Goal: Information Seeking & Learning: Learn about a topic

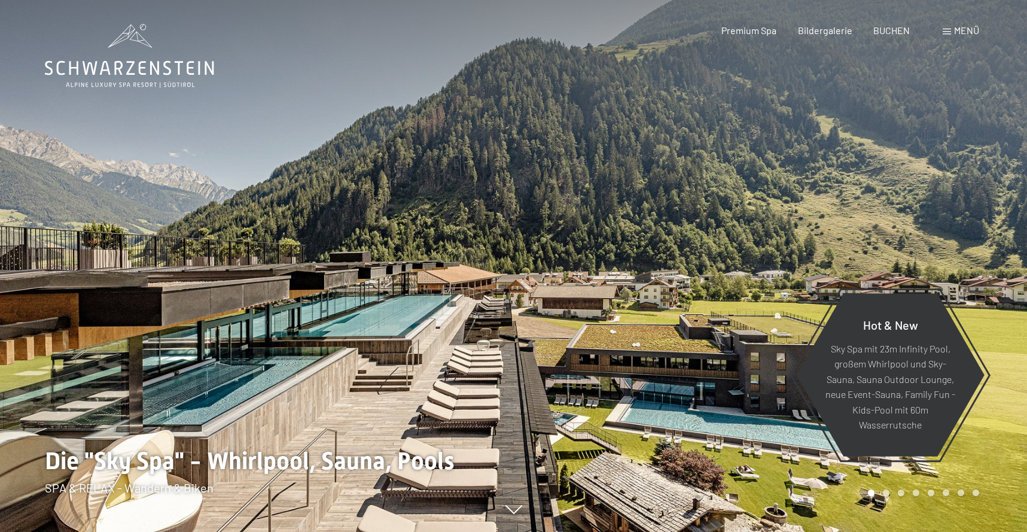
click at [955, 33] on span "Menü" at bounding box center [966, 30] width 25 height 11
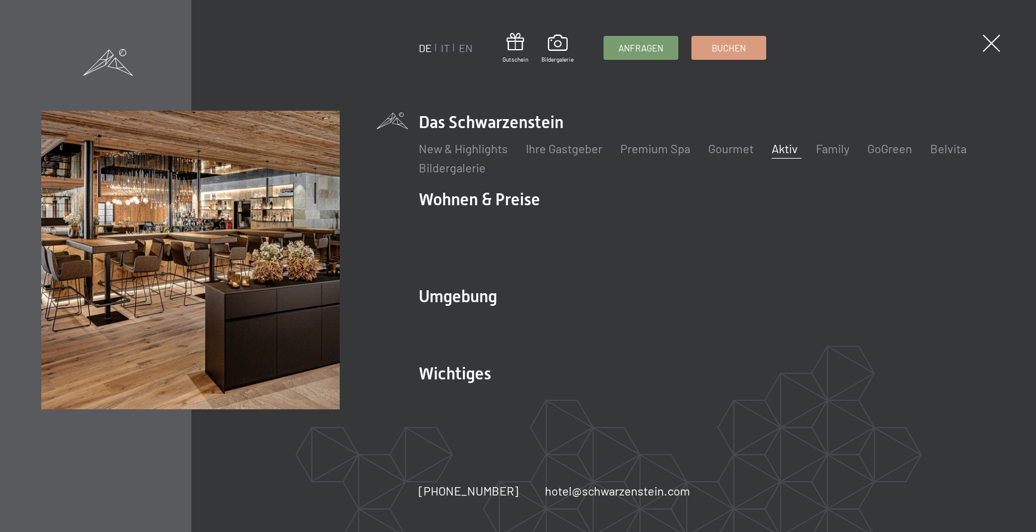
click at [779, 152] on link "Aktiv" at bounding box center [785, 148] width 26 height 14
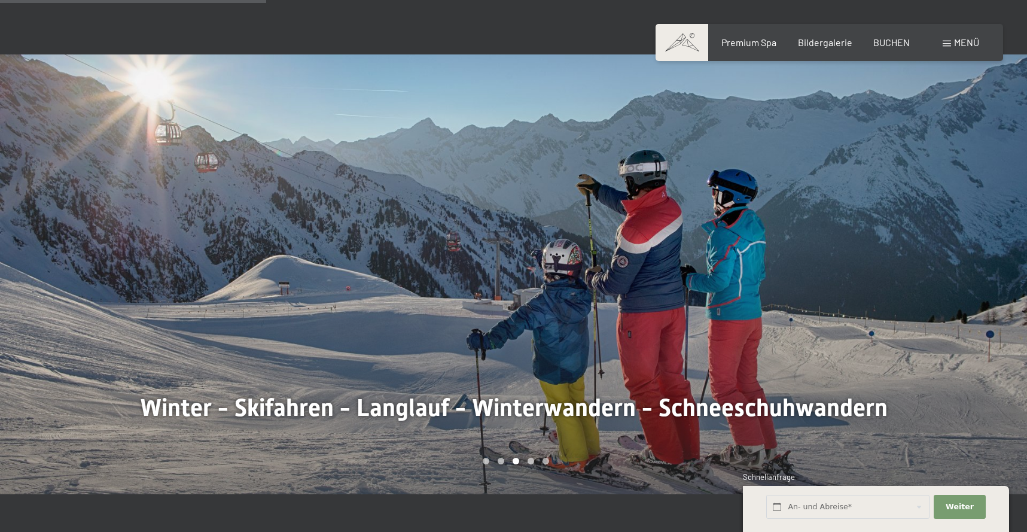
scroll to position [838, 0]
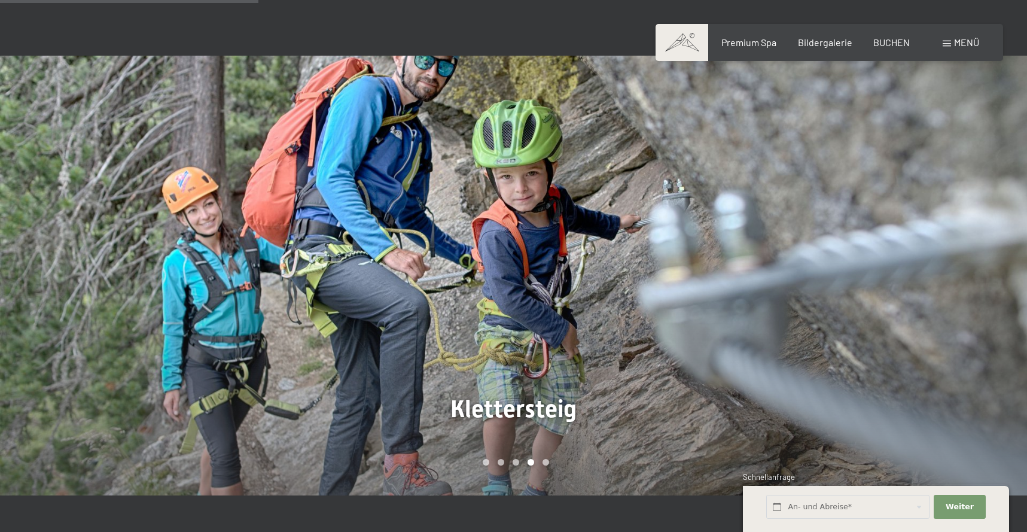
click at [934, 282] on div at bounding box center [771, 276] width 514 height 440
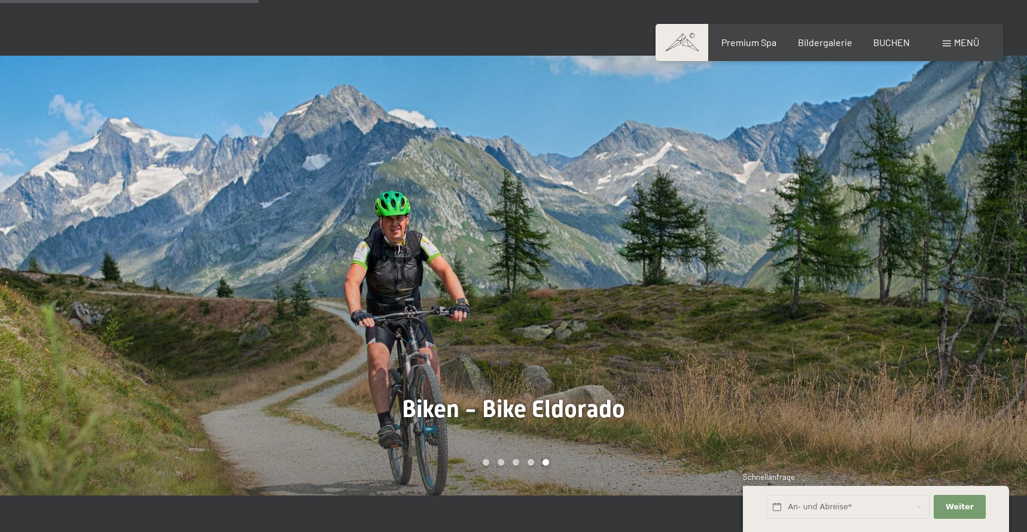
click at [926, 277] on div at bounding box center [771, 276] width 514 height 440
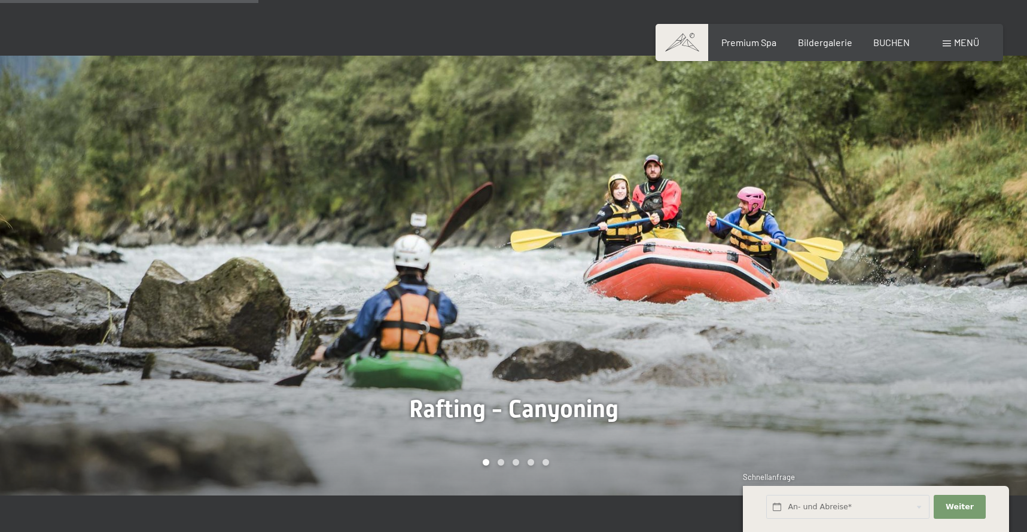
click at [926, 277] on div at bounding box center [771, 276] width 514 height 440
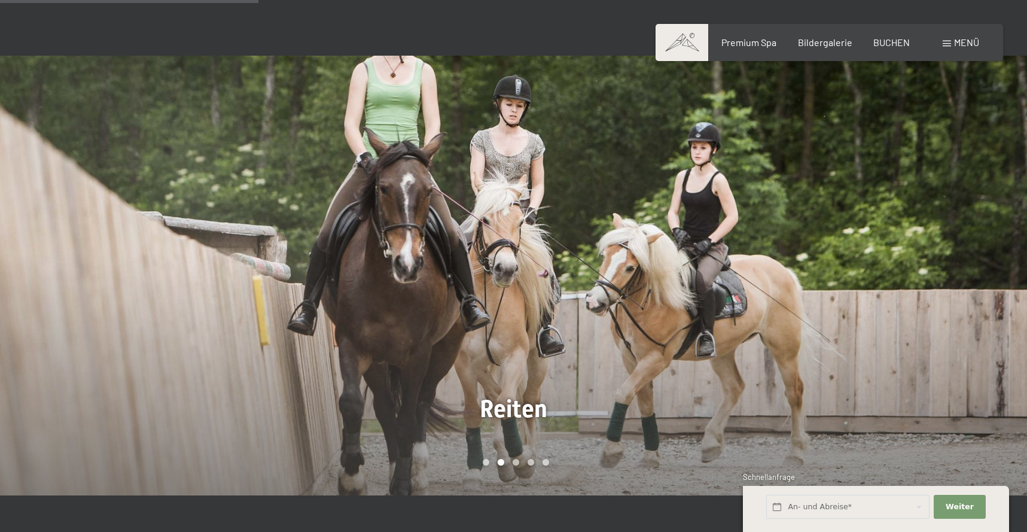
click at [926, 277] on div at bounding box center [771, 276] width 514 height 440
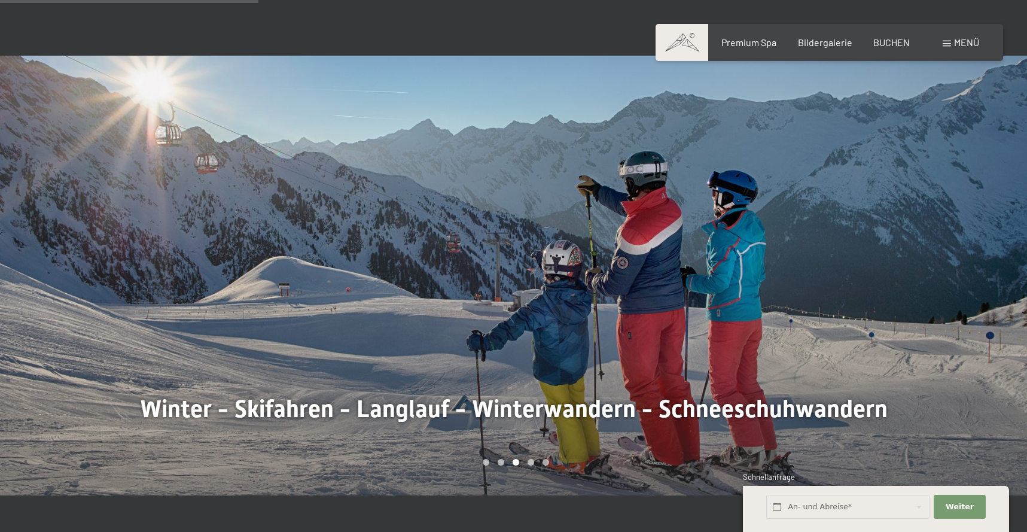
click at [923, 276] on div at bounding box center [771, 276] width 514 height 440
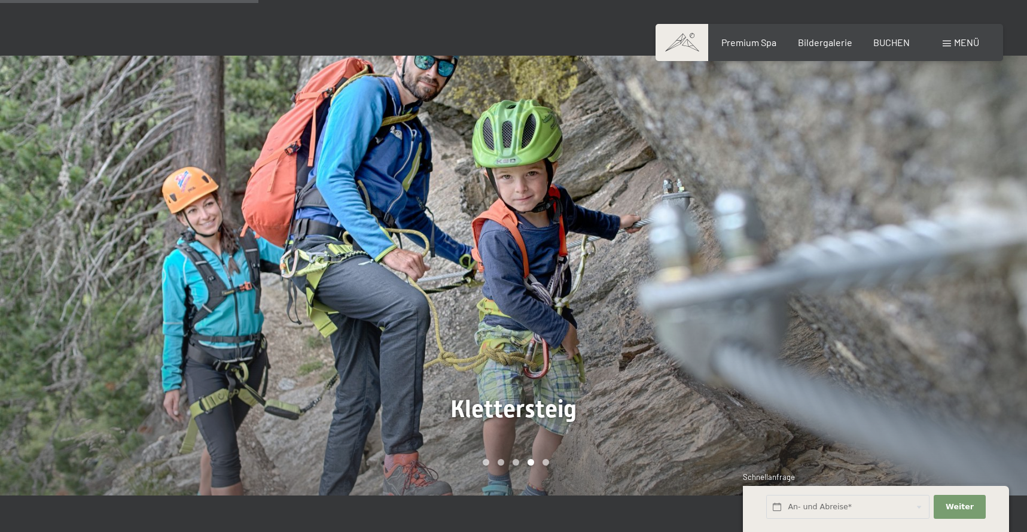
click at [858, 276] on div at bounding box center [771, 276] width 514 height 440
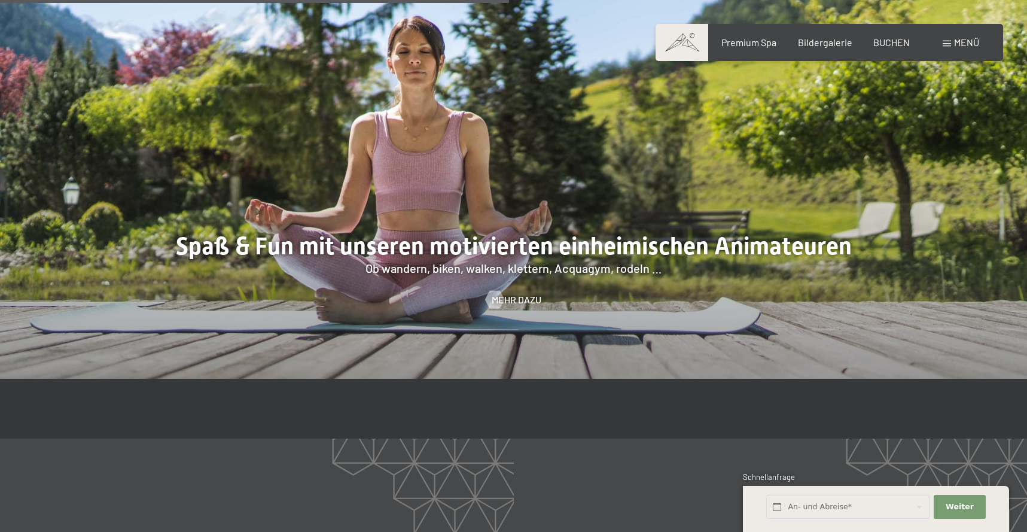
scroll to position [1675, 0]
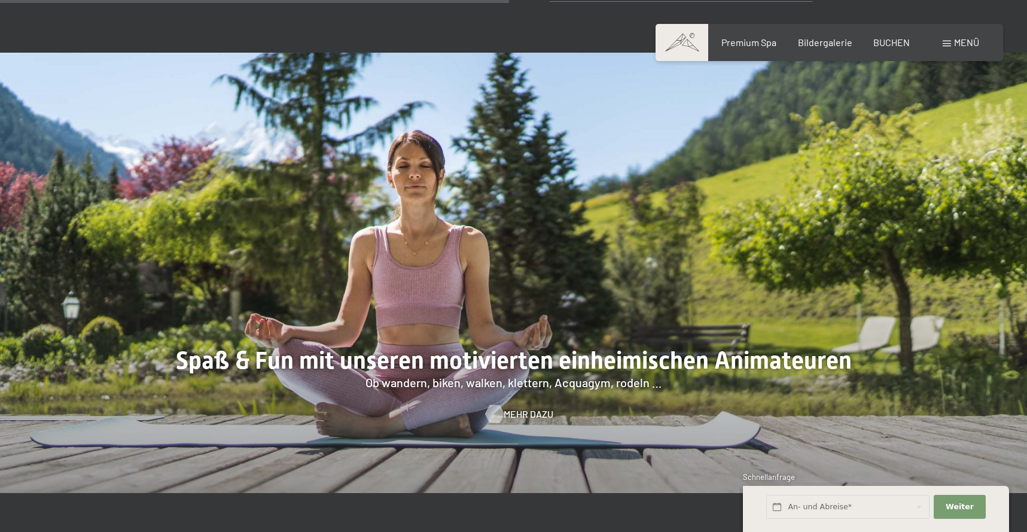
click at [533, 407] on span "Mehr dazu" at bounding box center [529, 413] width 50 height 13
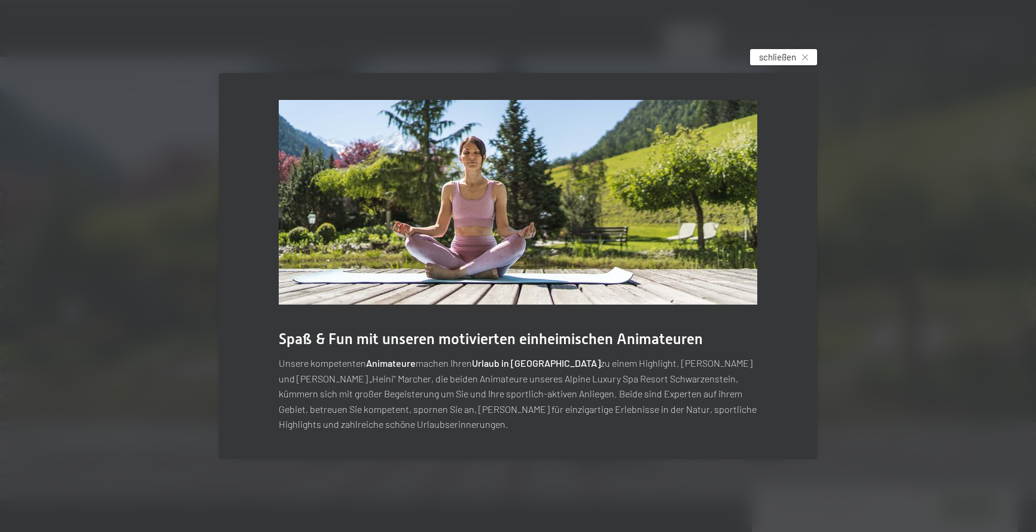
click at [804, 57] on icon at bounding box center [805, 57] width 6 height 6
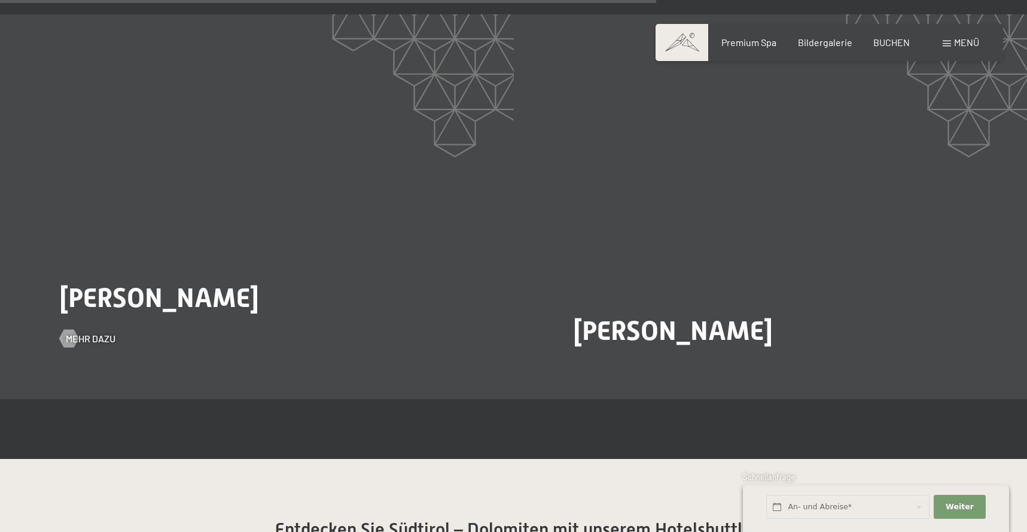
scroll to position [2035, 0]
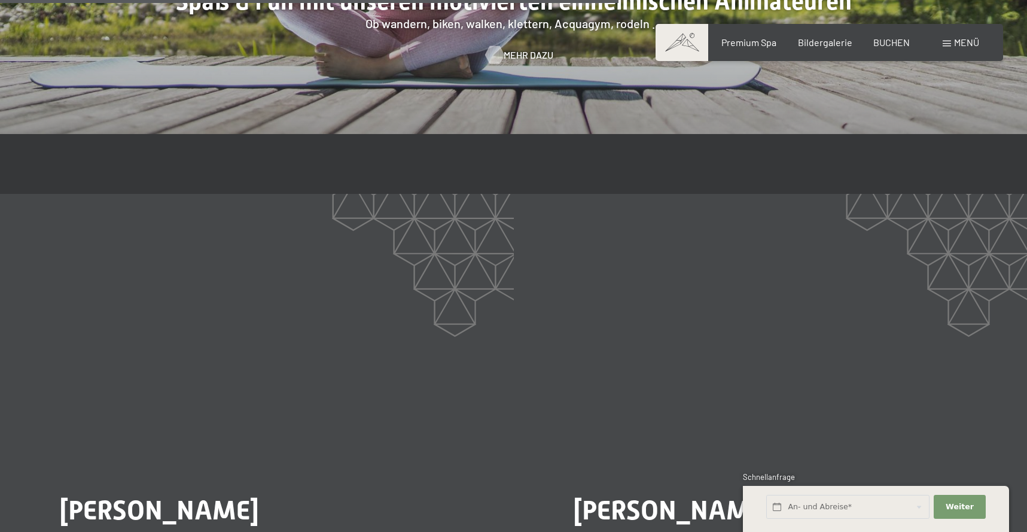
click at [533, 48] on span "Mehr dazu" at bounding box center [529, 54] width 50 height 13
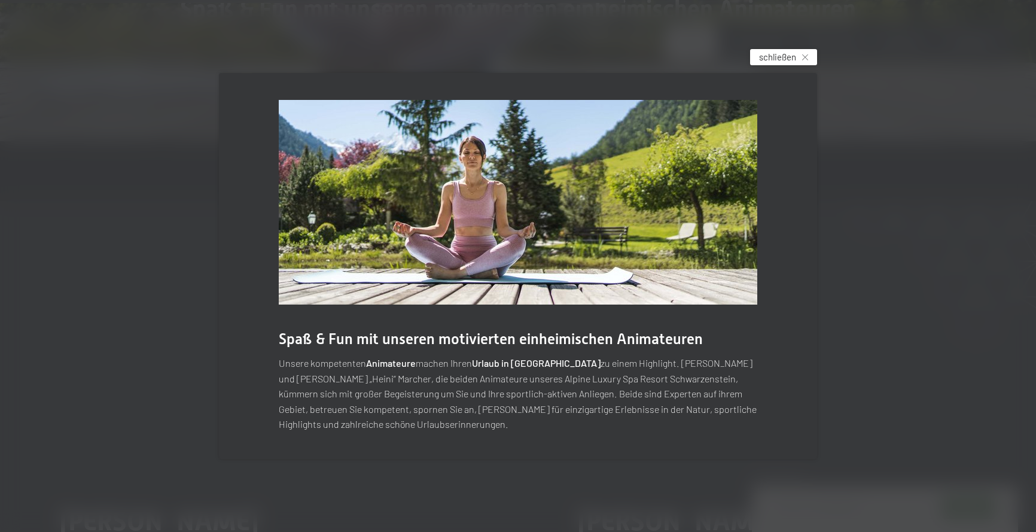
click at [801, 56] on div "schließen" at bounding box center [783, 57] width 67 height 16
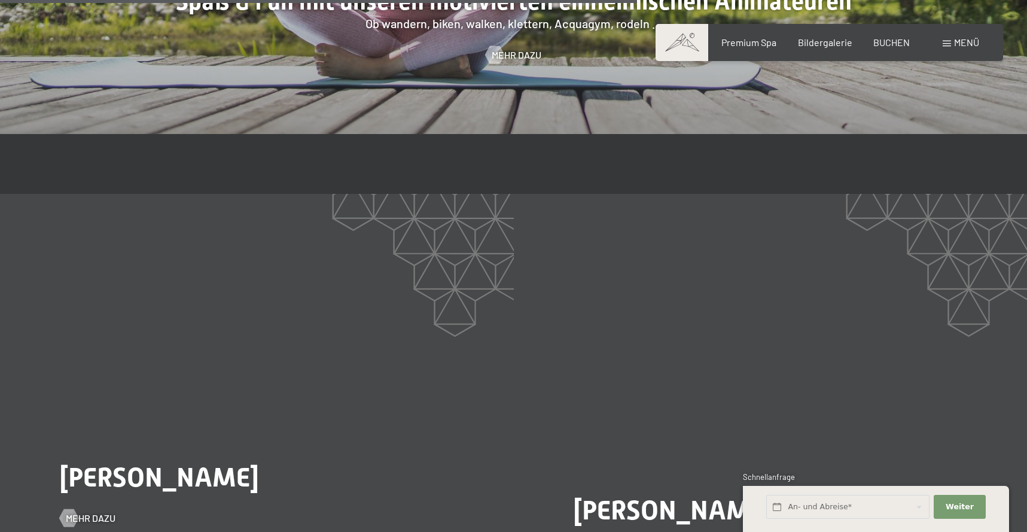
scroll to position [2214, 0]
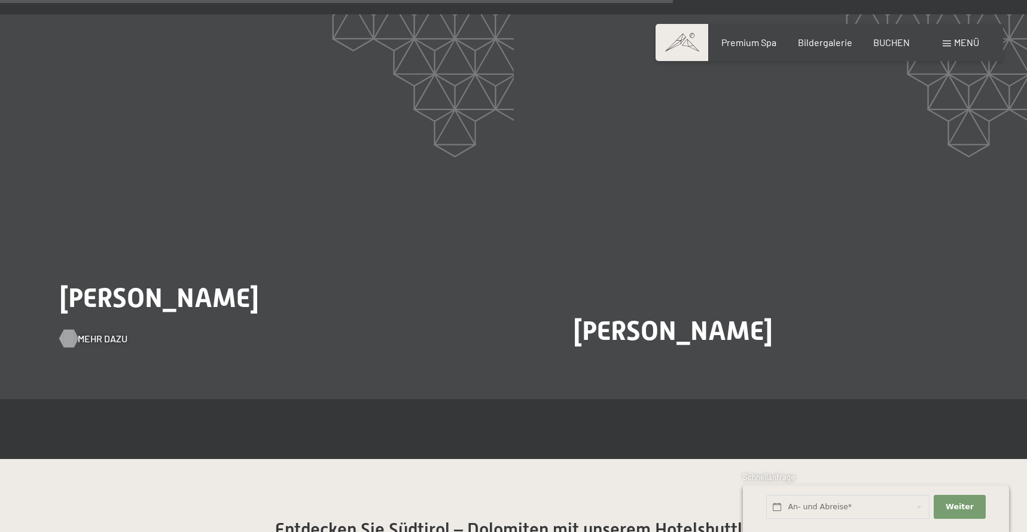
click at [99, 332] on span "Mehr dazu" at bounding box center [103, 338] width 50 height 13
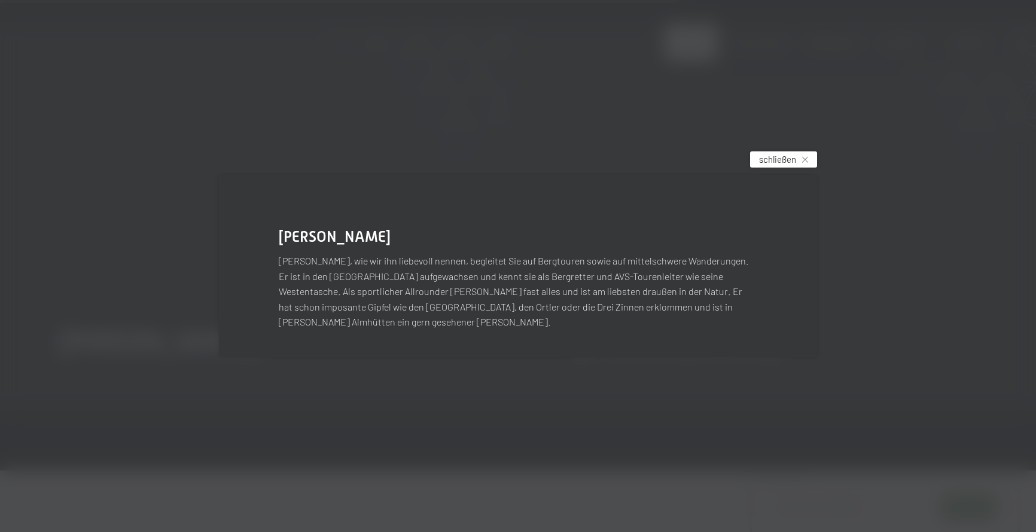
click at [784, 166] on span "schließen" at bounding box center [777, 159] width 37 height 13
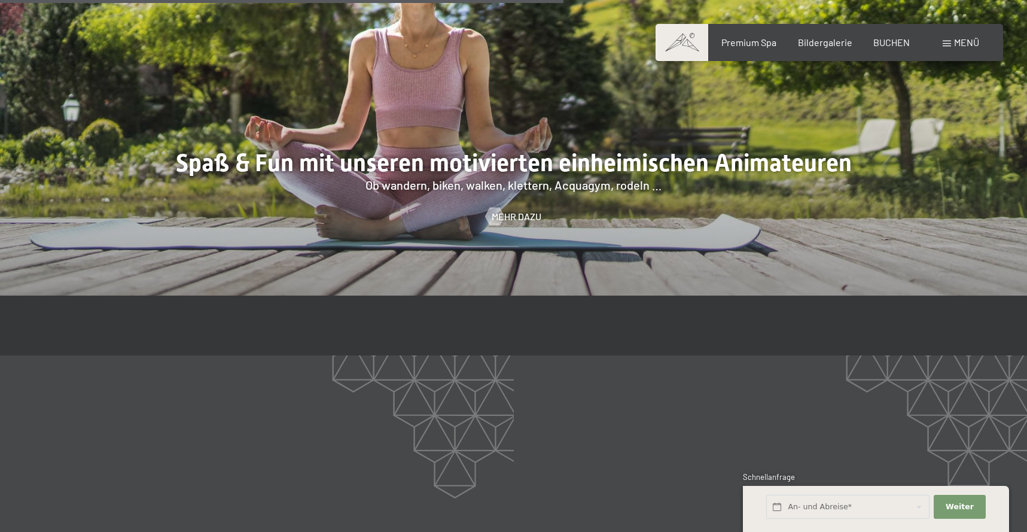
scroll to position [1855, 0]
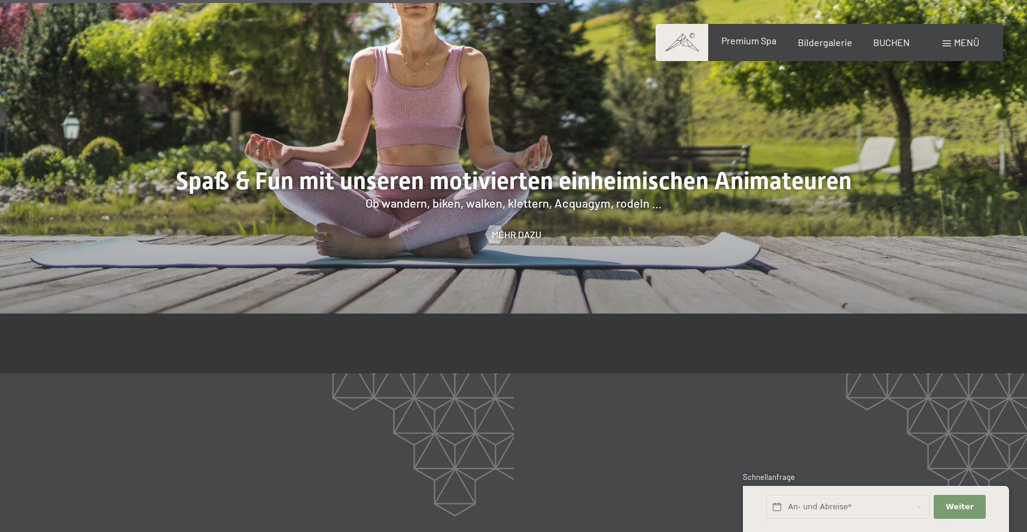
click at [755, 41] on span "Premium Spa" at bounding box center [749, 40] width 55 height 11
